Goal: Navigation & Orientation: Find specific page/section

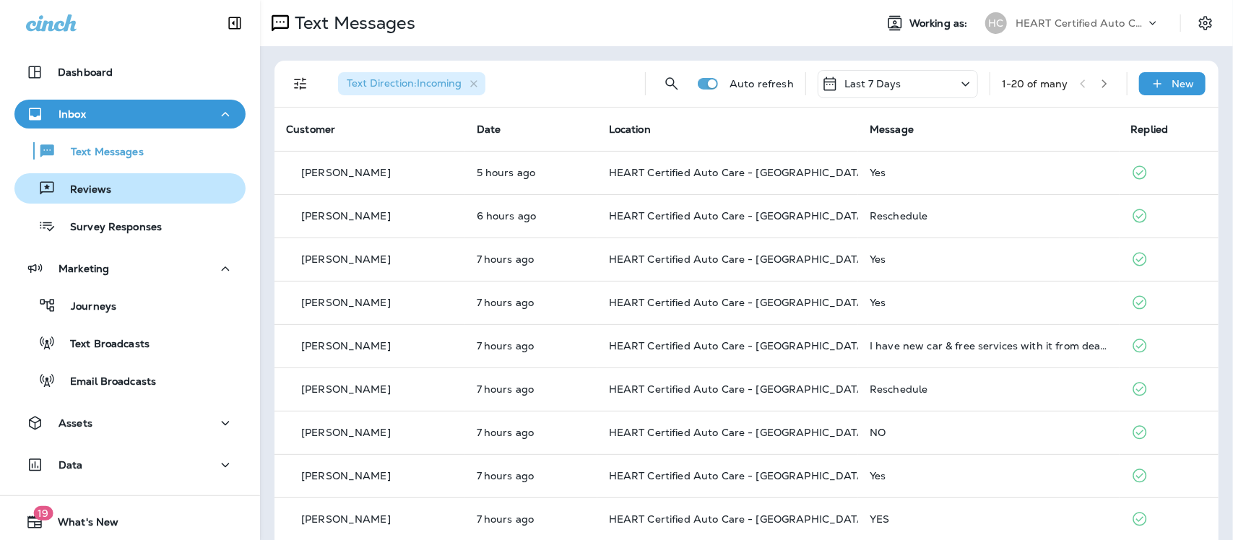
click at [123, 189] on div "Reviews" at bounding box center [130, 189] width 220 height 22
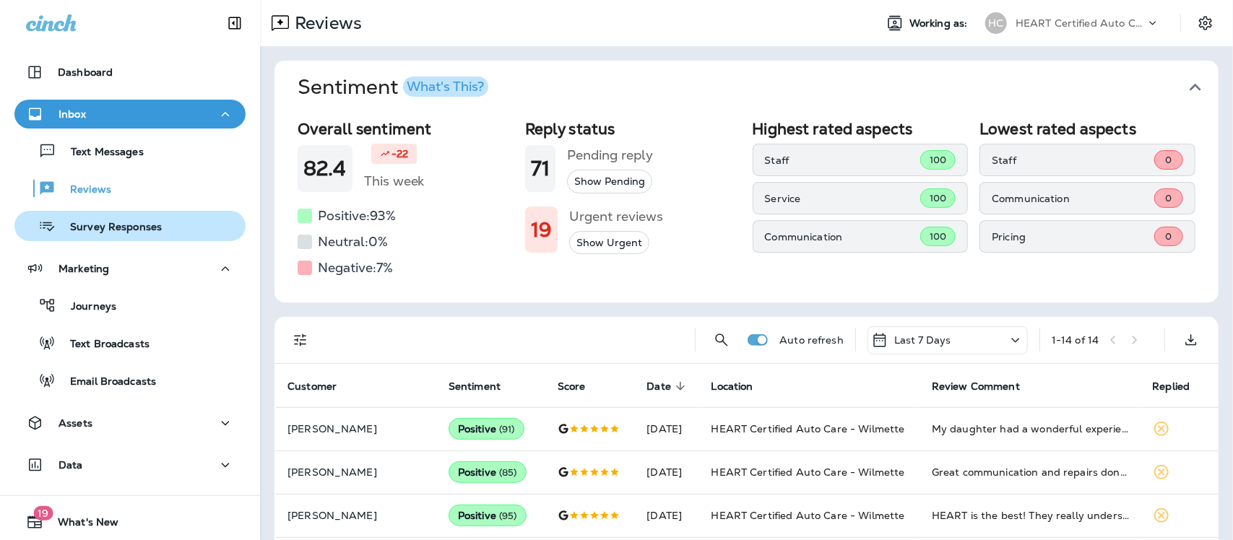
click at [100, 217] on div "Survey Responses" at bounding box center [91, 226] width 142 height 22
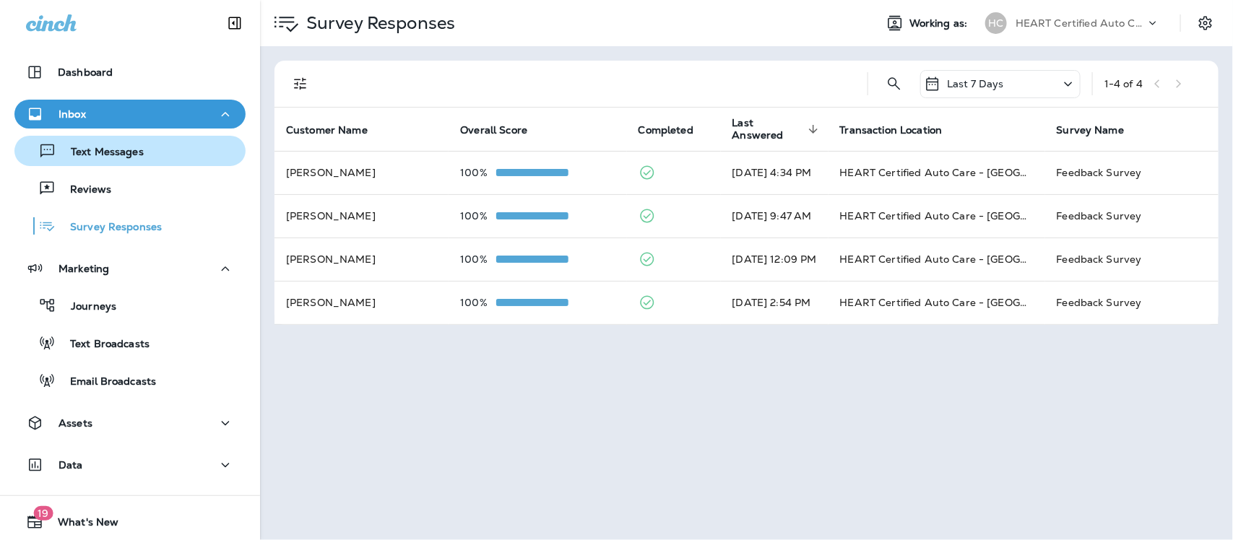
click at [113, 158] on p "Text Messages" at bounding box center [99, 153] width 87 height 14
